Goal: Task Accomplishment & Management: Complete application form

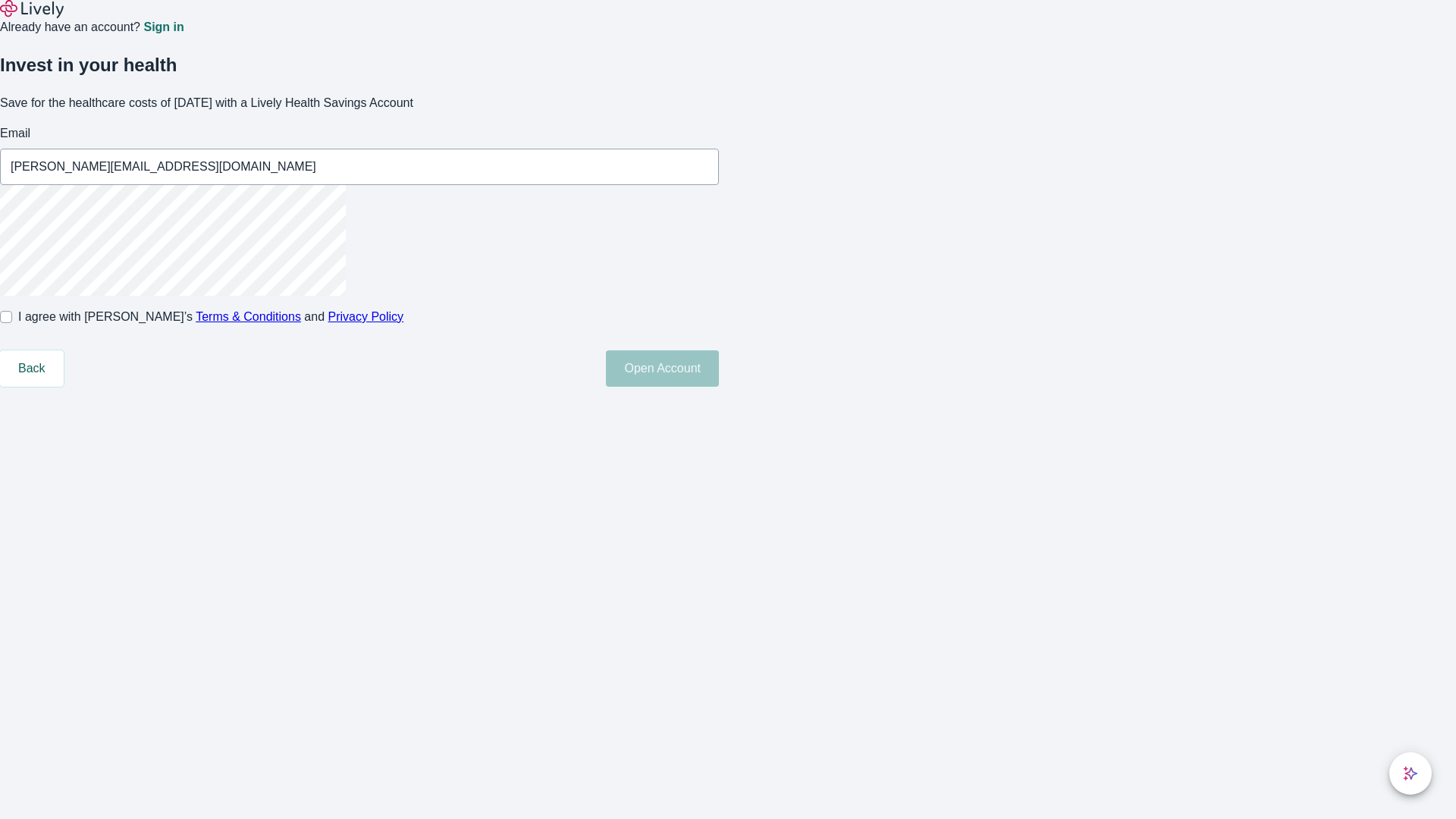
click at [12, 323] on input "I agree with Lively’s Terms & Conditions and Privacy Policy" at bounding box center [6, 317] width 12 height 12
checkbox input "true"
click at [720, 387] on button "Open Account" at bounding box center [662, 368] width 113 height 37
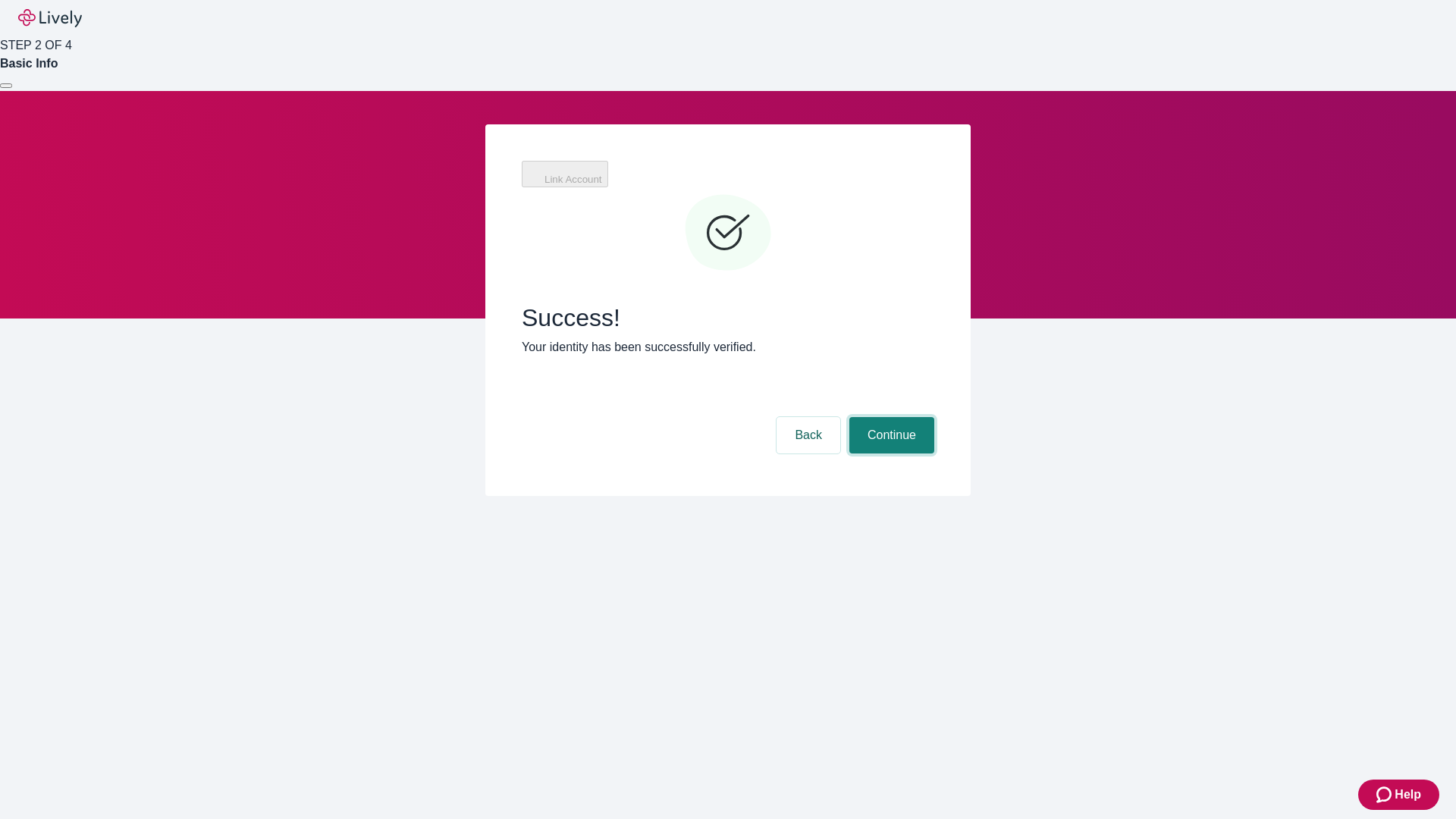
click at [890, 417] on button "Continue" at bounding box center [892, 435] width 85 height 37
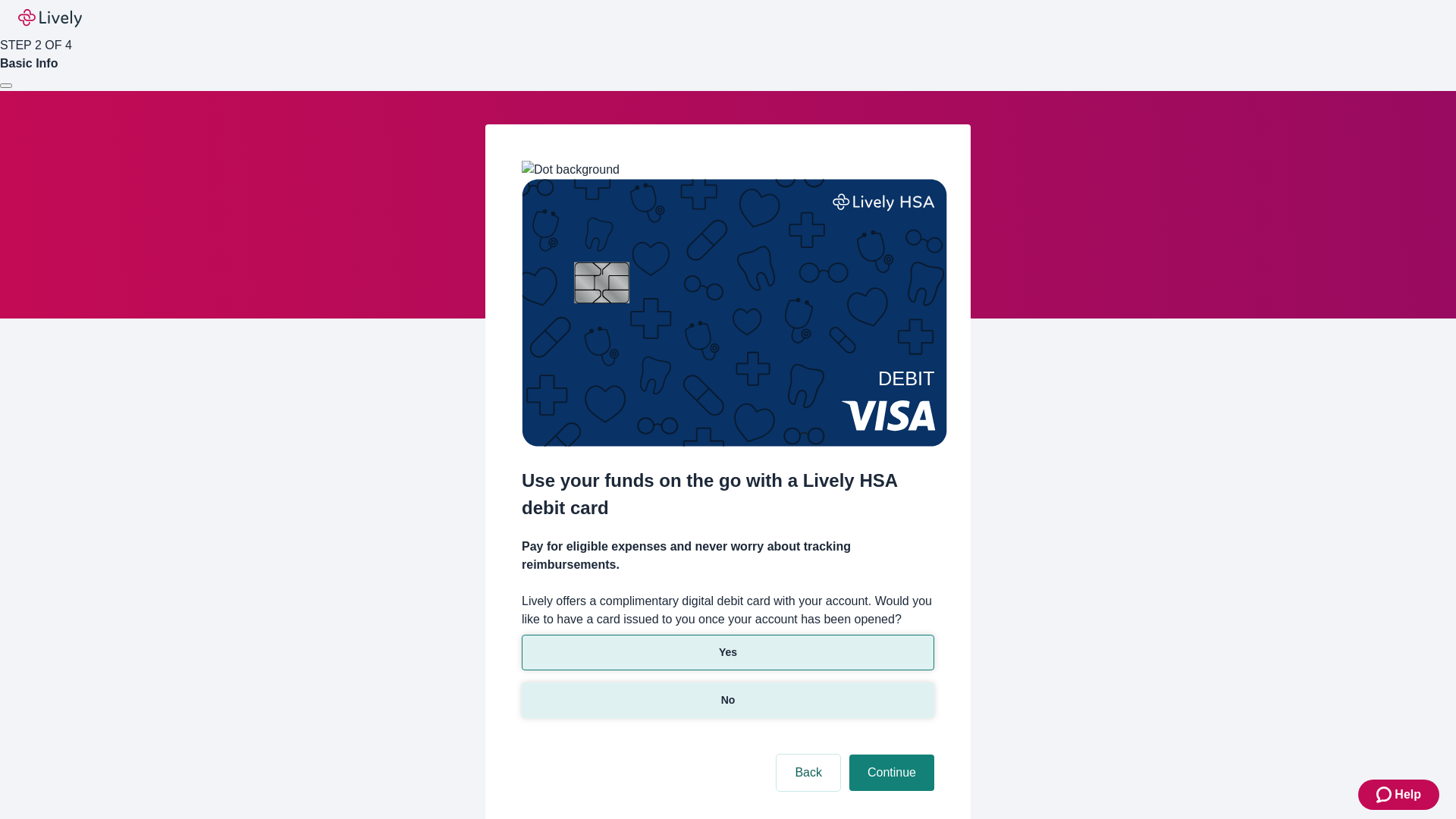
click at [728, 692] on p "No" at bounding box center [728, 700] width 14 height 16
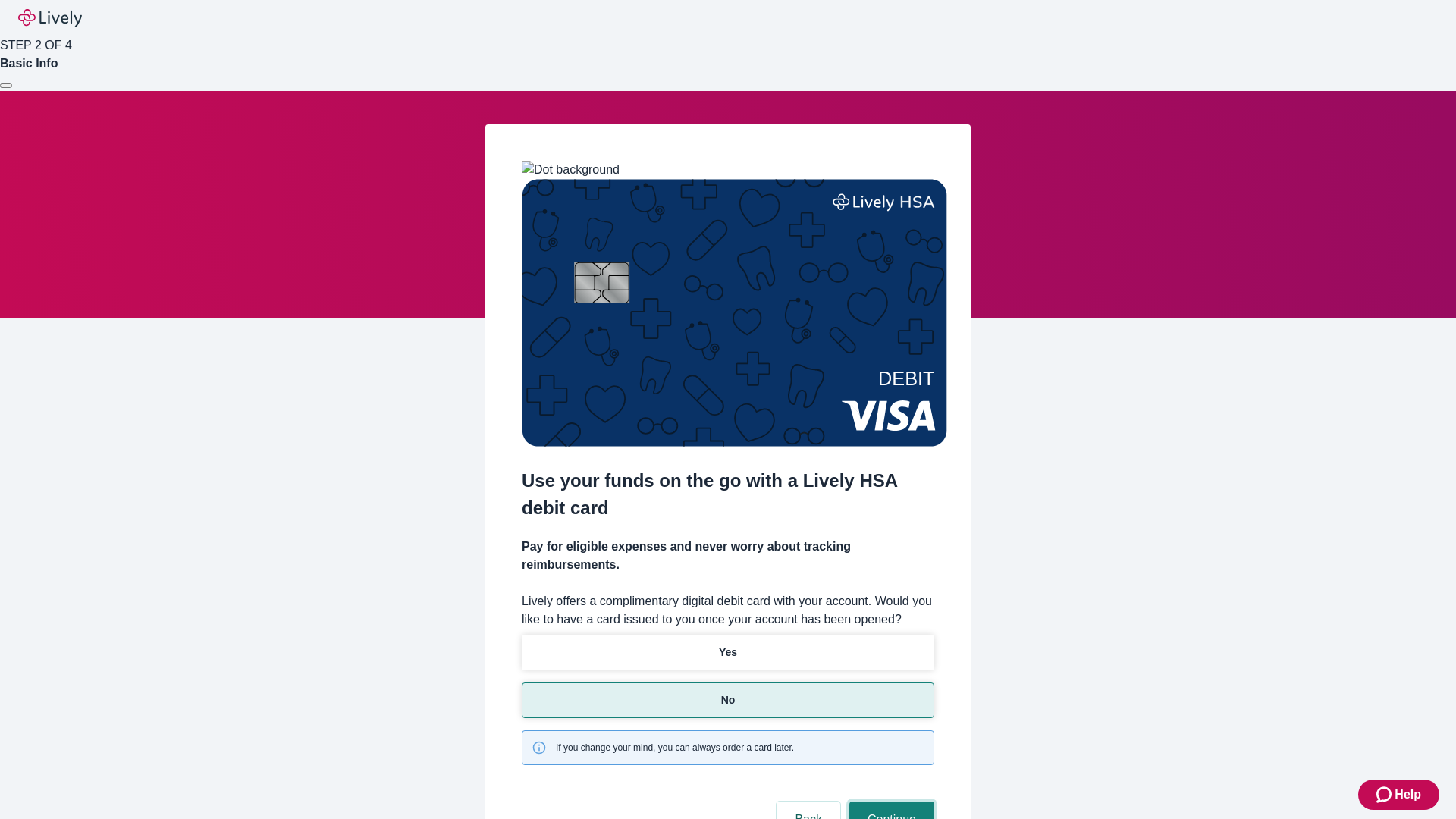
click at [890, 801] on button "Continue" at bounding box center [892, 819] width 85 height 37
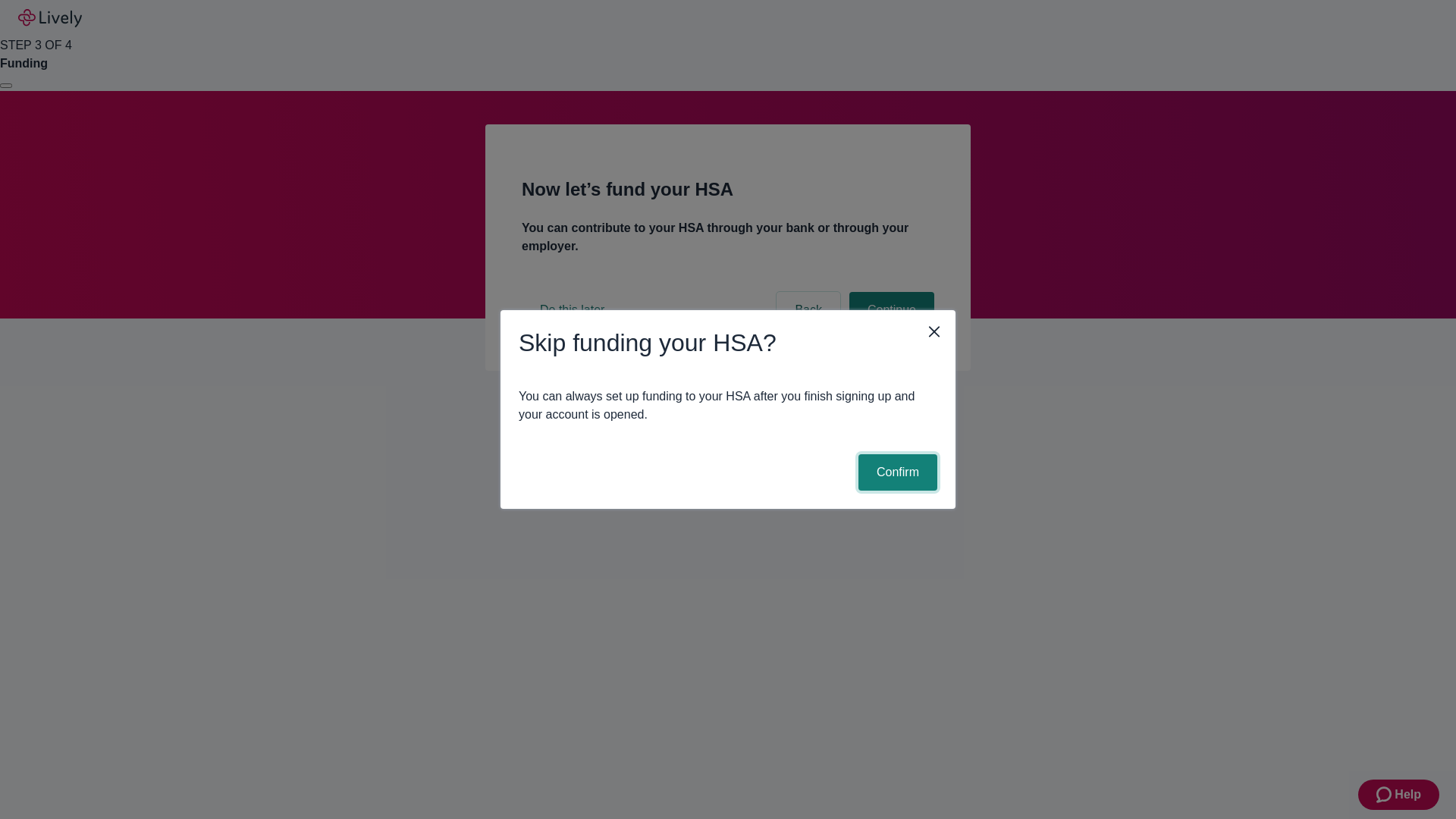
click at [896, 472] on button "Confirm" at bounding box center [898, 472] width 78 height 37
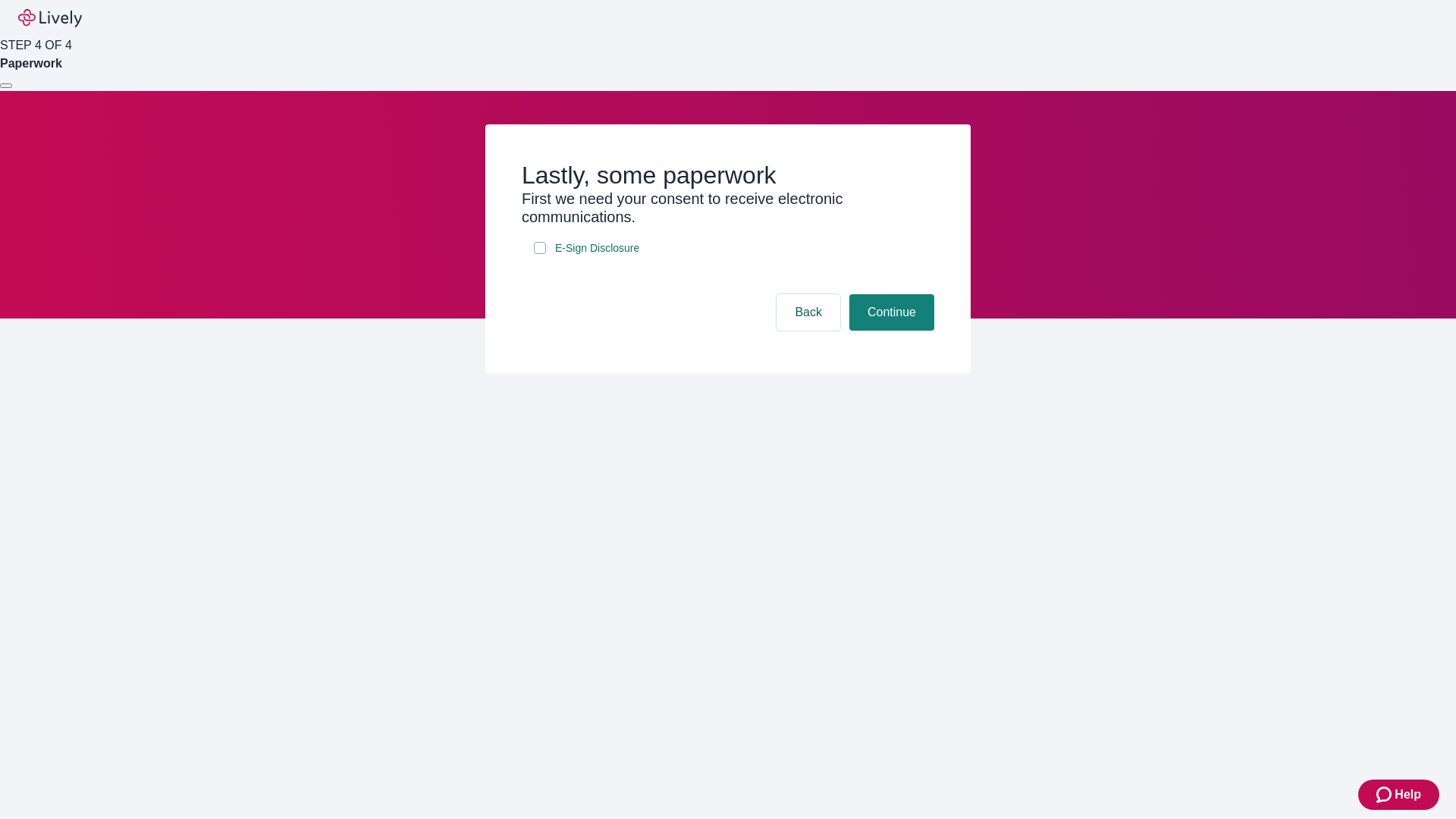
click at [540, 254] on input "E-Sign Disclosure" at bounding box center [540, 248] width 12 height 12
checkbox input "true"
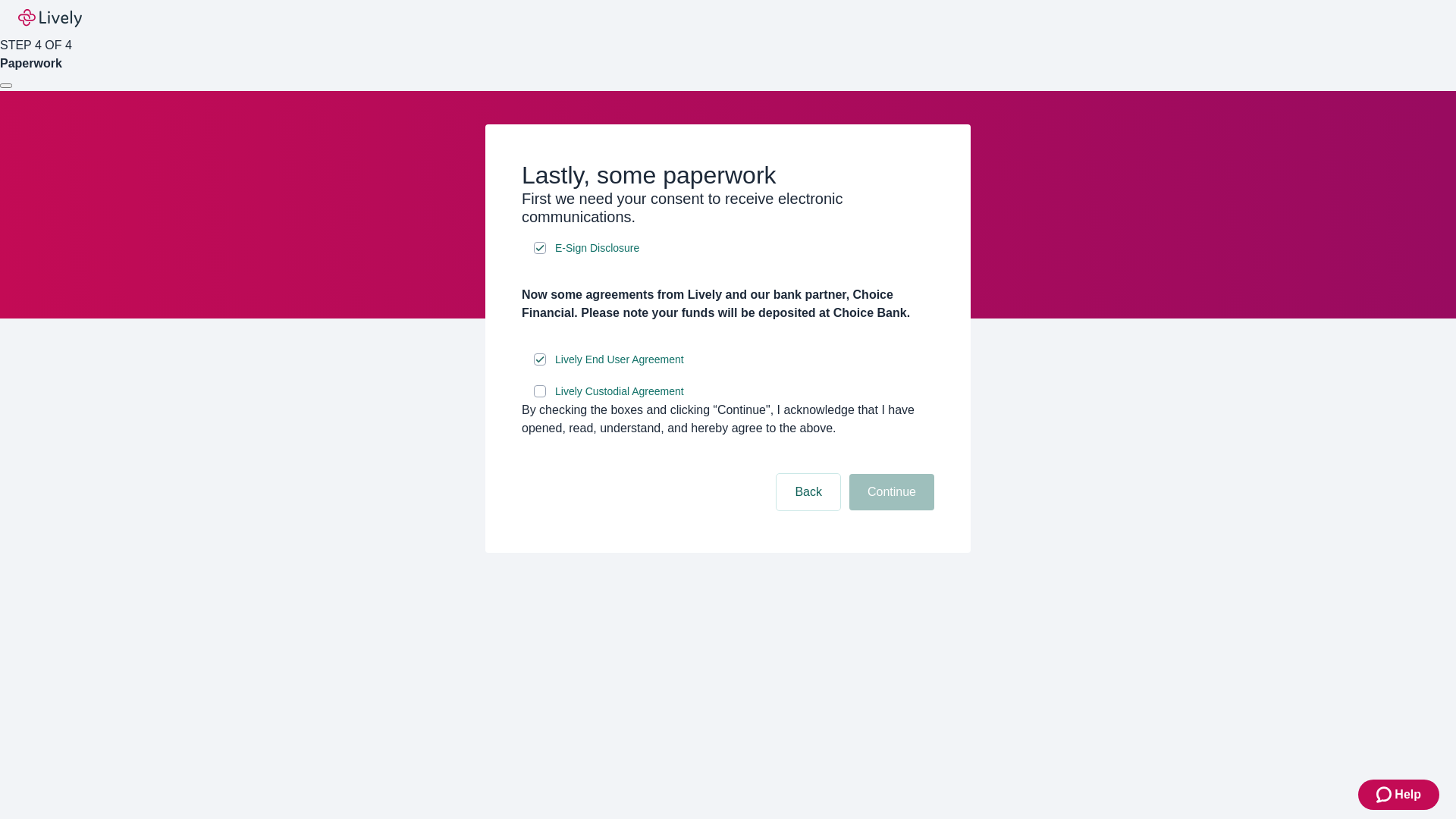
click at [540, 397] on input "Lively Custodial Agreement" at bounding box center [540, 391] width 12 height 12
checkbox input "true"
click at [890, 511] on button "Continue" at bounding box center [892, 492] width 85 height 37
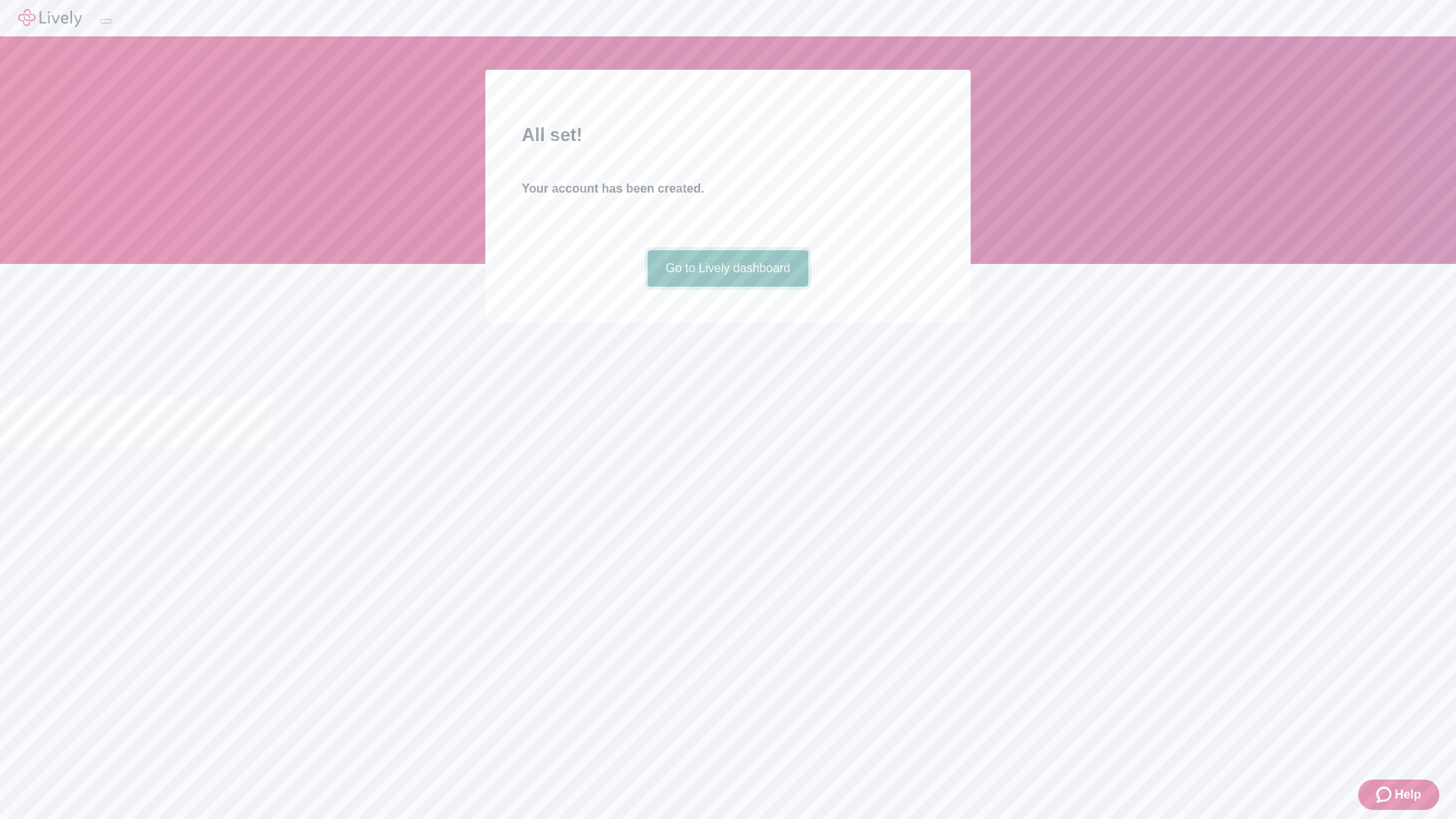
click at [728, 287] on link "Go to Lively dashboard" at bounding box center [728, 268] width 161 height 37
